Goal: Information Seeking & Learning: Check status

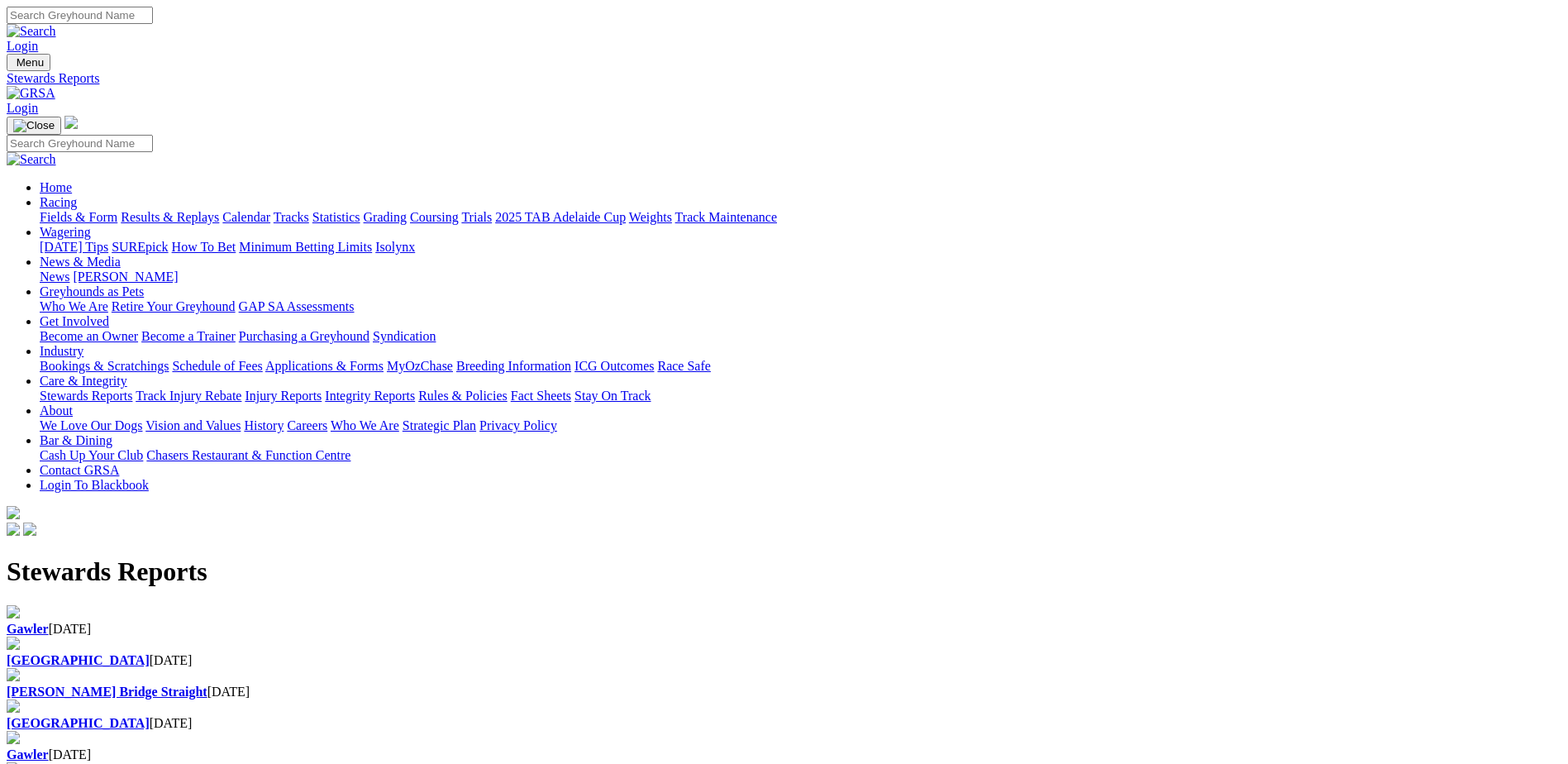
click at [49, 621] on b "Gawler" at bounding box center [27, 628] width 43 height 14
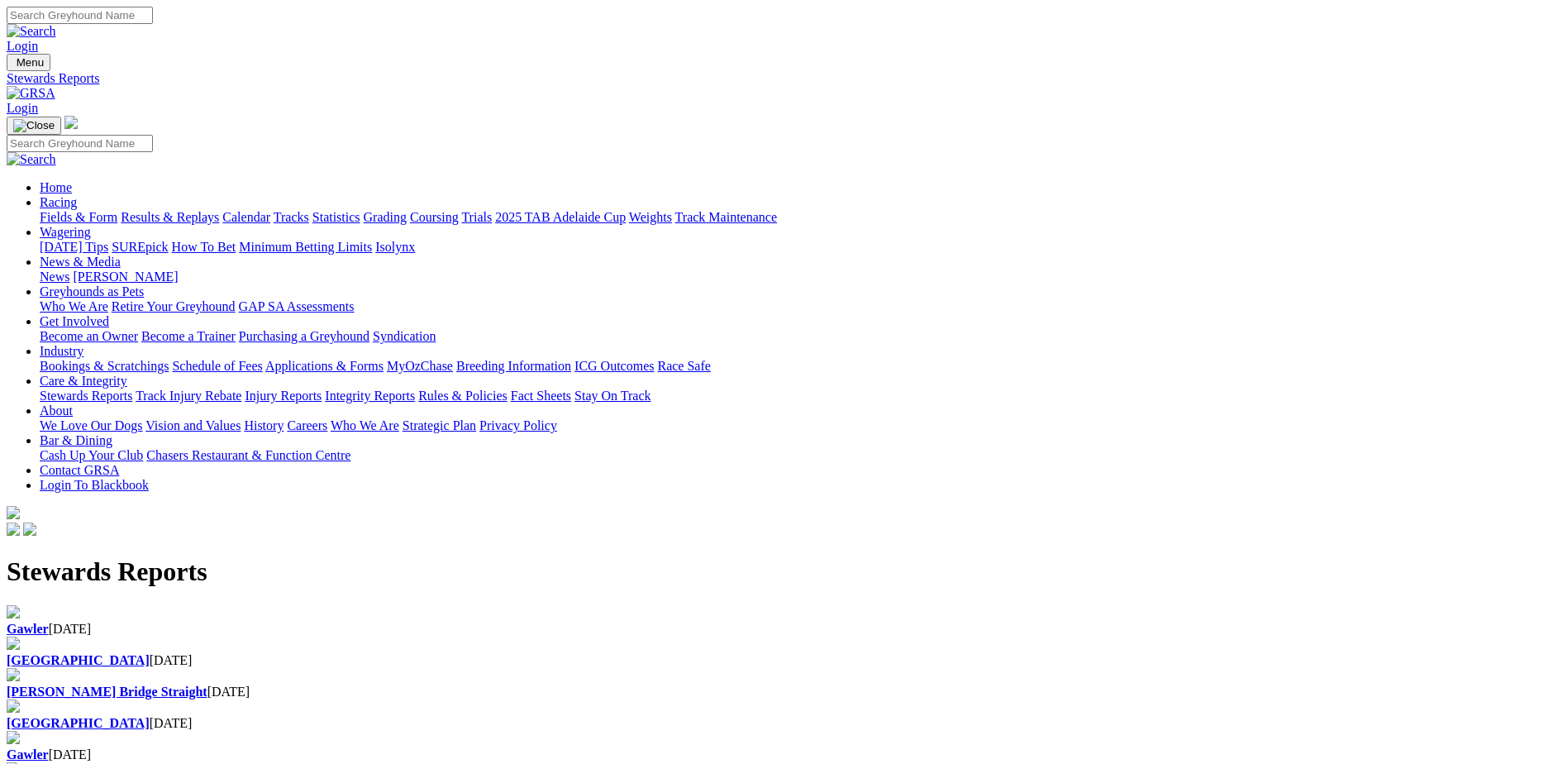
drag, startPoint x: 0, startPoint y: 0, endPoint x: 317, endPoint y: 206, distance: 378.1
click at [49, 621] on b "Gawler" at bounding box center [27, 628] width 43 height 14
